Goal: Task Accomplishment & Management: Manage account settings

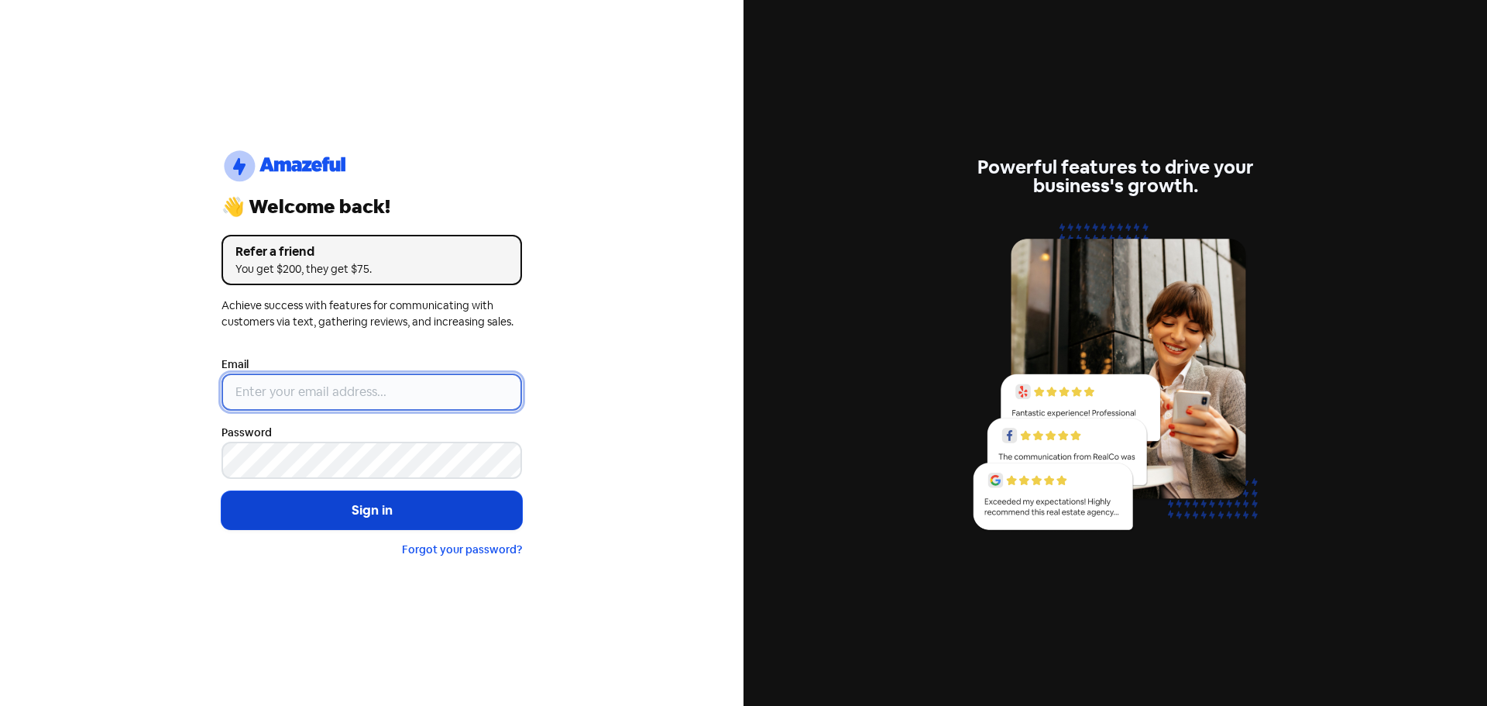
type input "[EMAIL_ADDRESS][DOMAIN_NAME]"
click at [366, 520] on button "Sign in" at bounding box center [372, 510] width 301 height 39
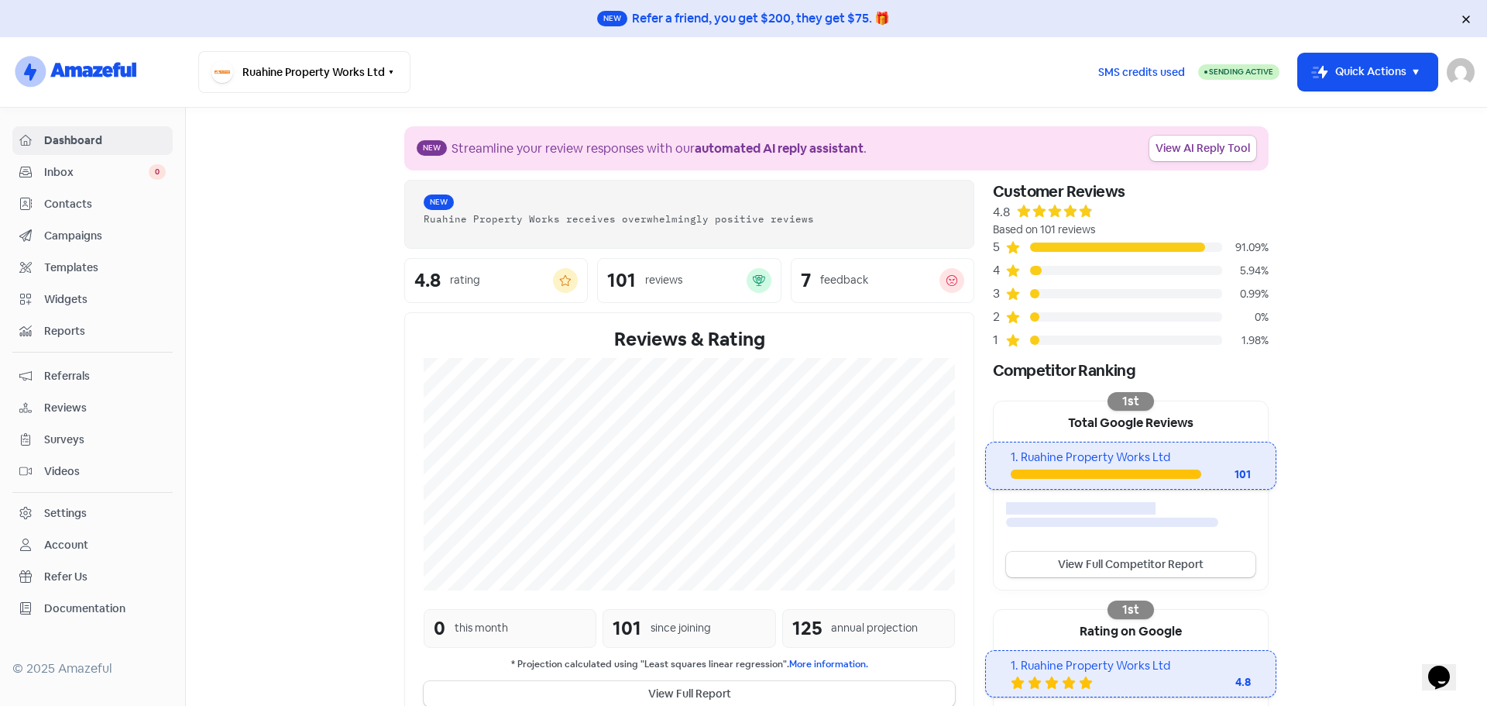
click at [61, 405] on span "Reviews" at bounding box center [105, 408] width 122 height 16
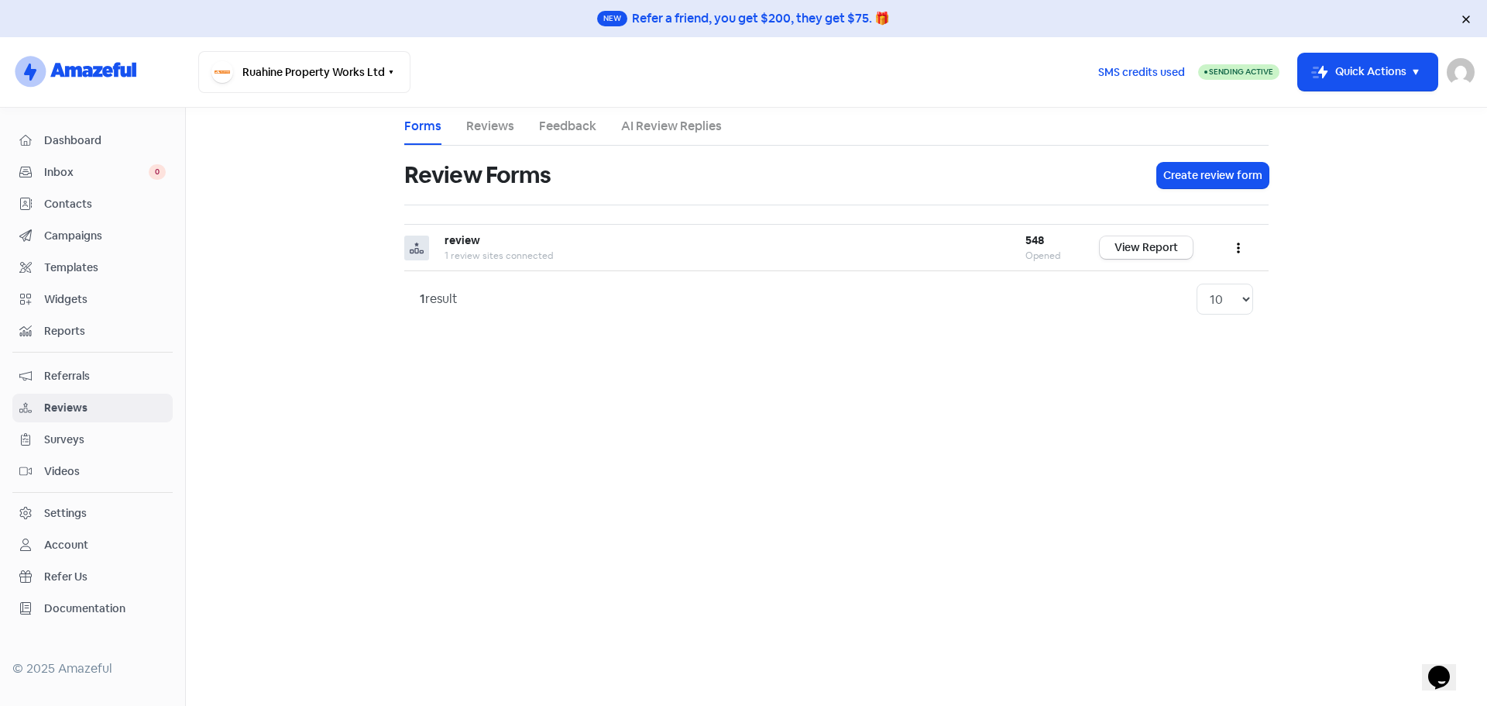
click at [486, 123] on link "Reviews" at bounding box center [490, 126] width 48 height 19
